Goal: Information Seeking & Learning: Learn about a topic

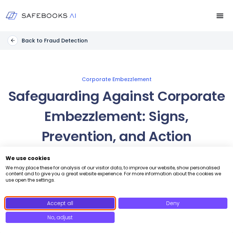
click at [81, 203] on button "Accept all" at bounding box center [60, 203] width 109 height 11
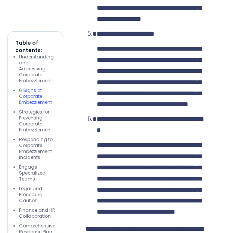
scroll to position [1230, 0]
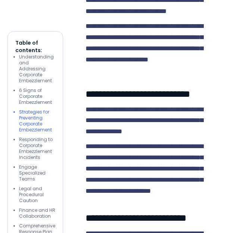
scroll to position [2646, 0]
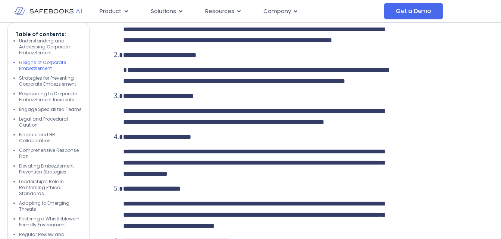
scroll to position [3, 0]
